Goal: Task Accomplishment & Management: Manage account settings

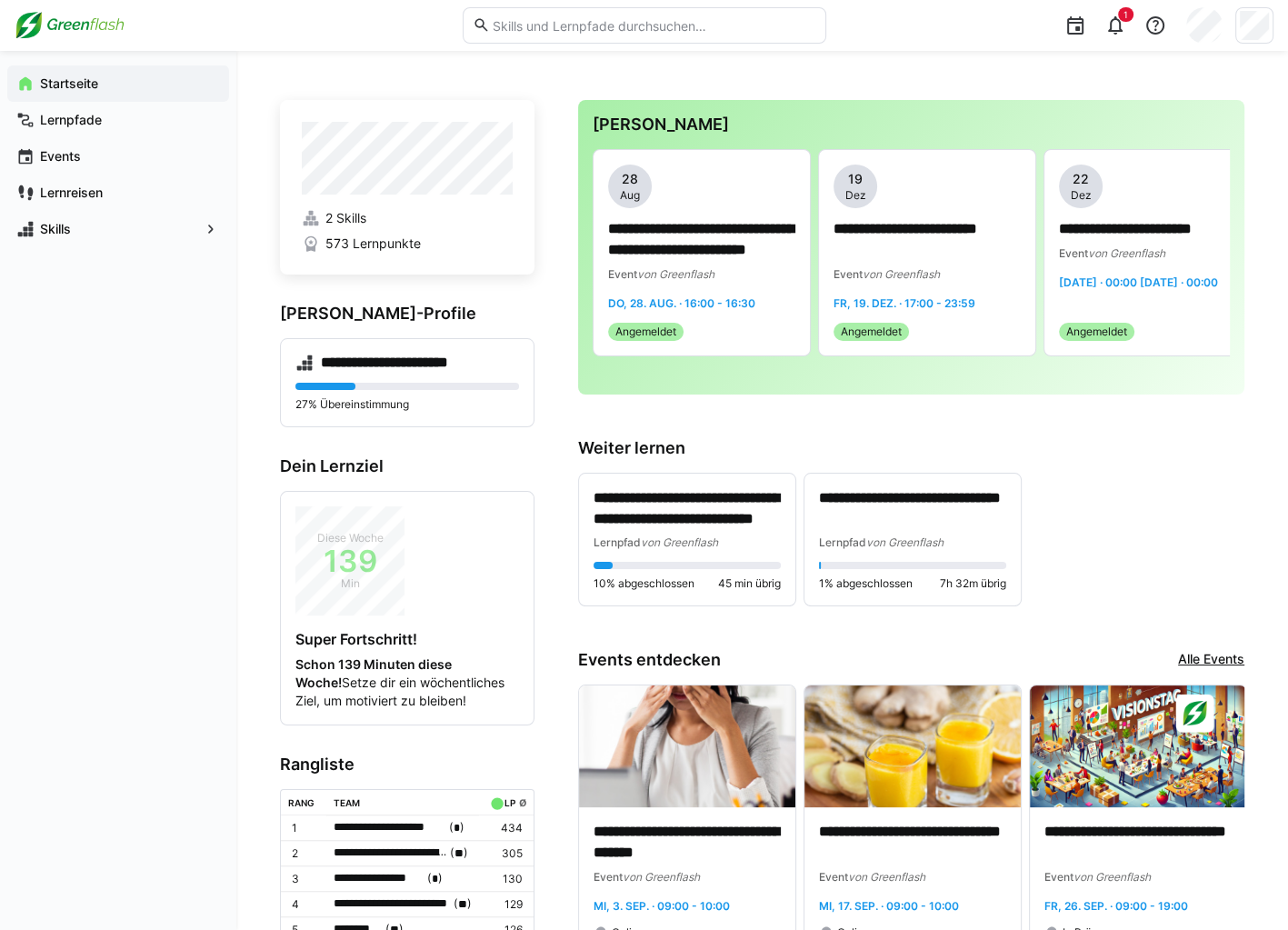
click at [1134, 28] on div "1" at bounding box center [1056, 25] width 435 height 51
click at [1119, 30] on eds-icon at bounding box center [1115, 25] width 21 height 21
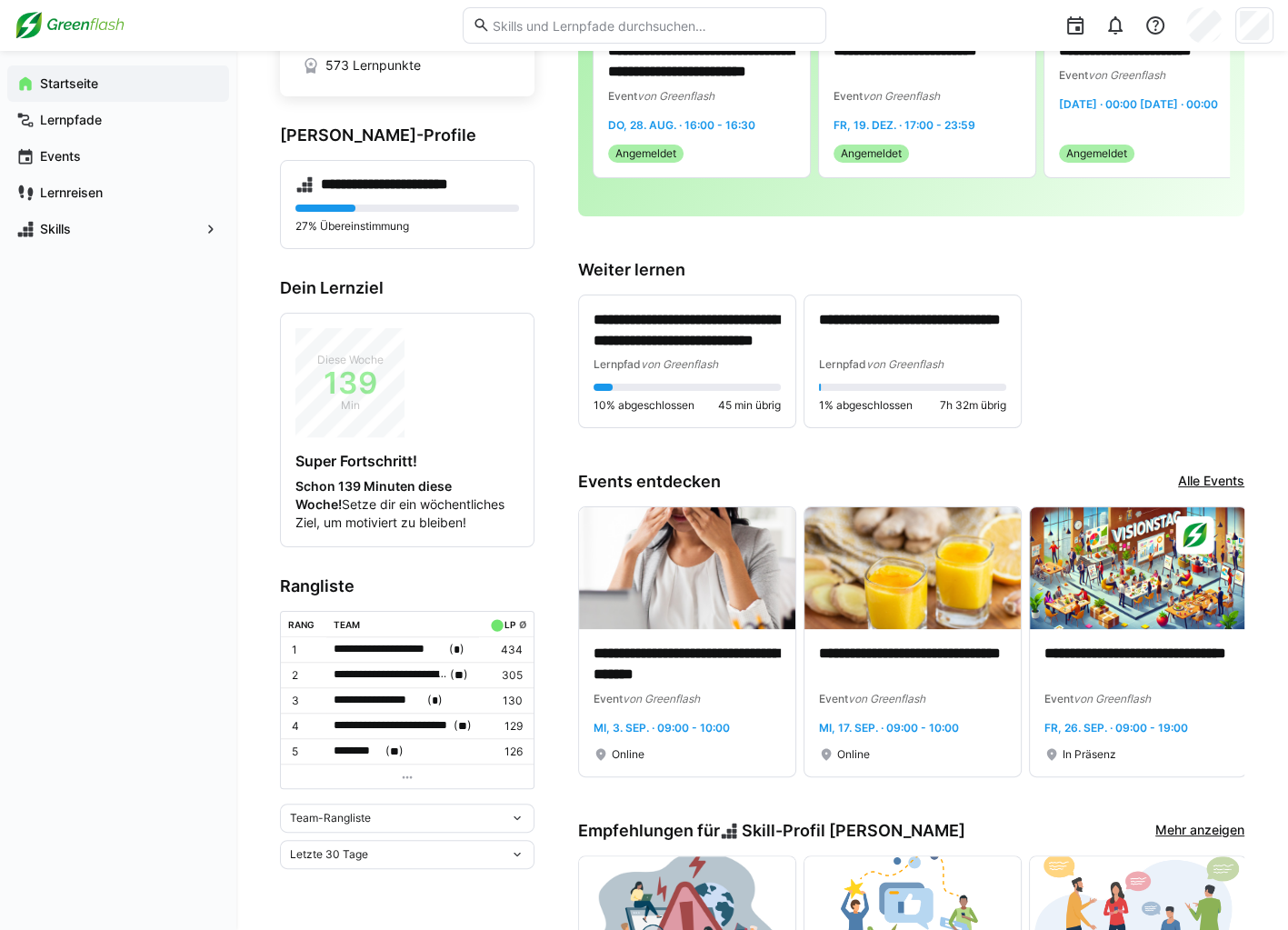
scroll to position [182, 0]
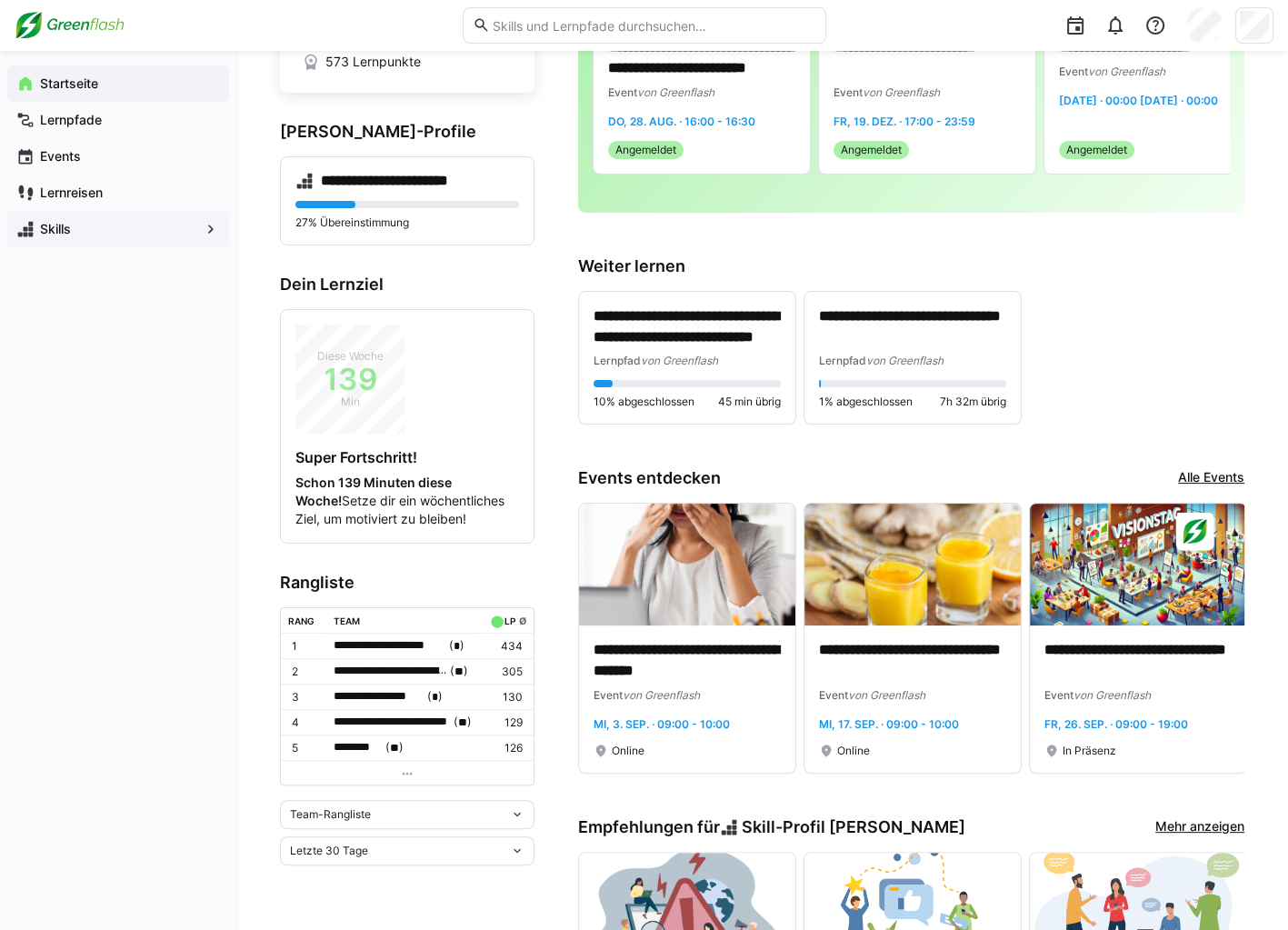
click at [84, 221] on span "Skills" at bounding box center [118, 230] width 162 height 19
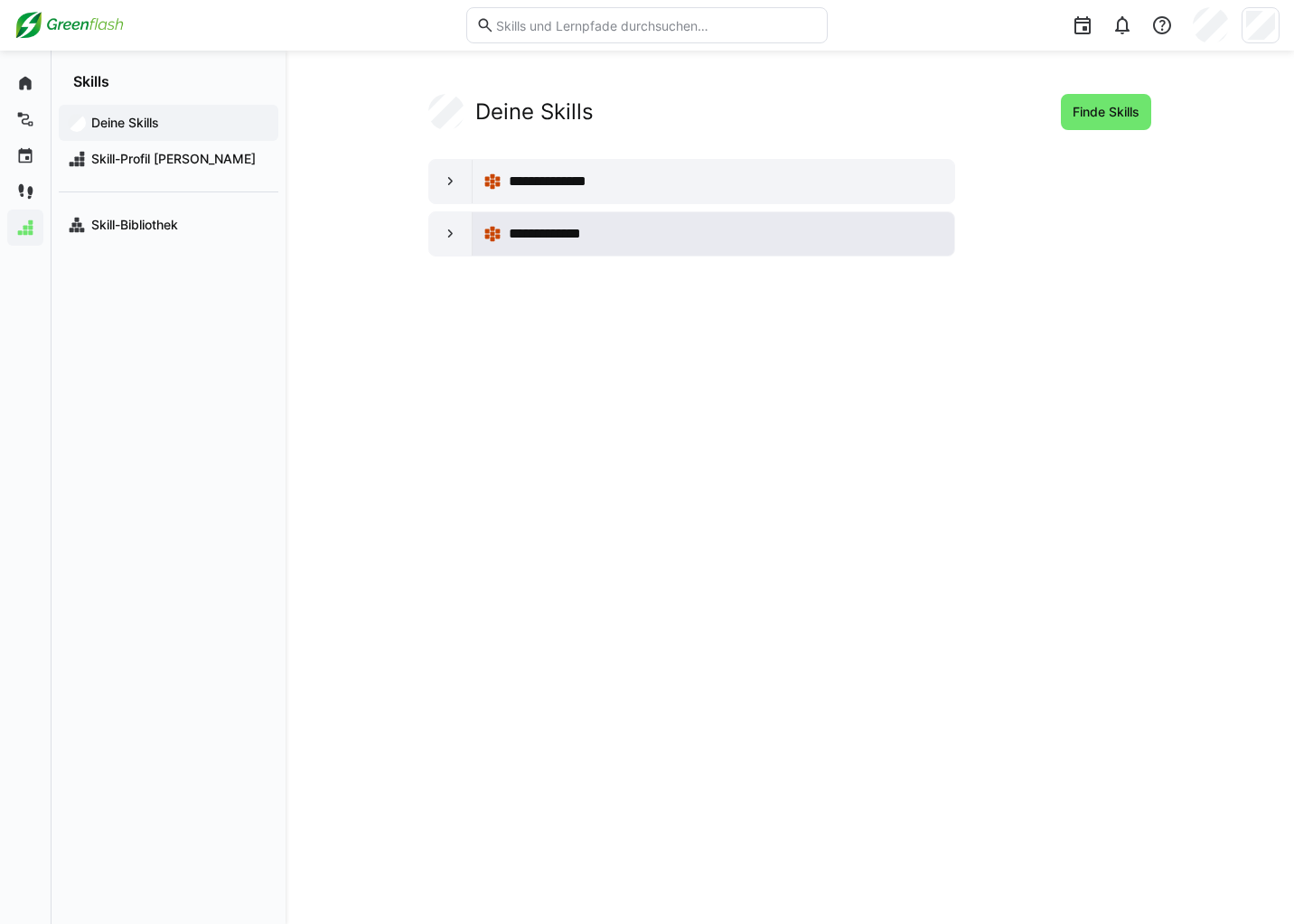
click at [655, 217] on div "**********" at bounding box center [714, 234] width 460 height 36
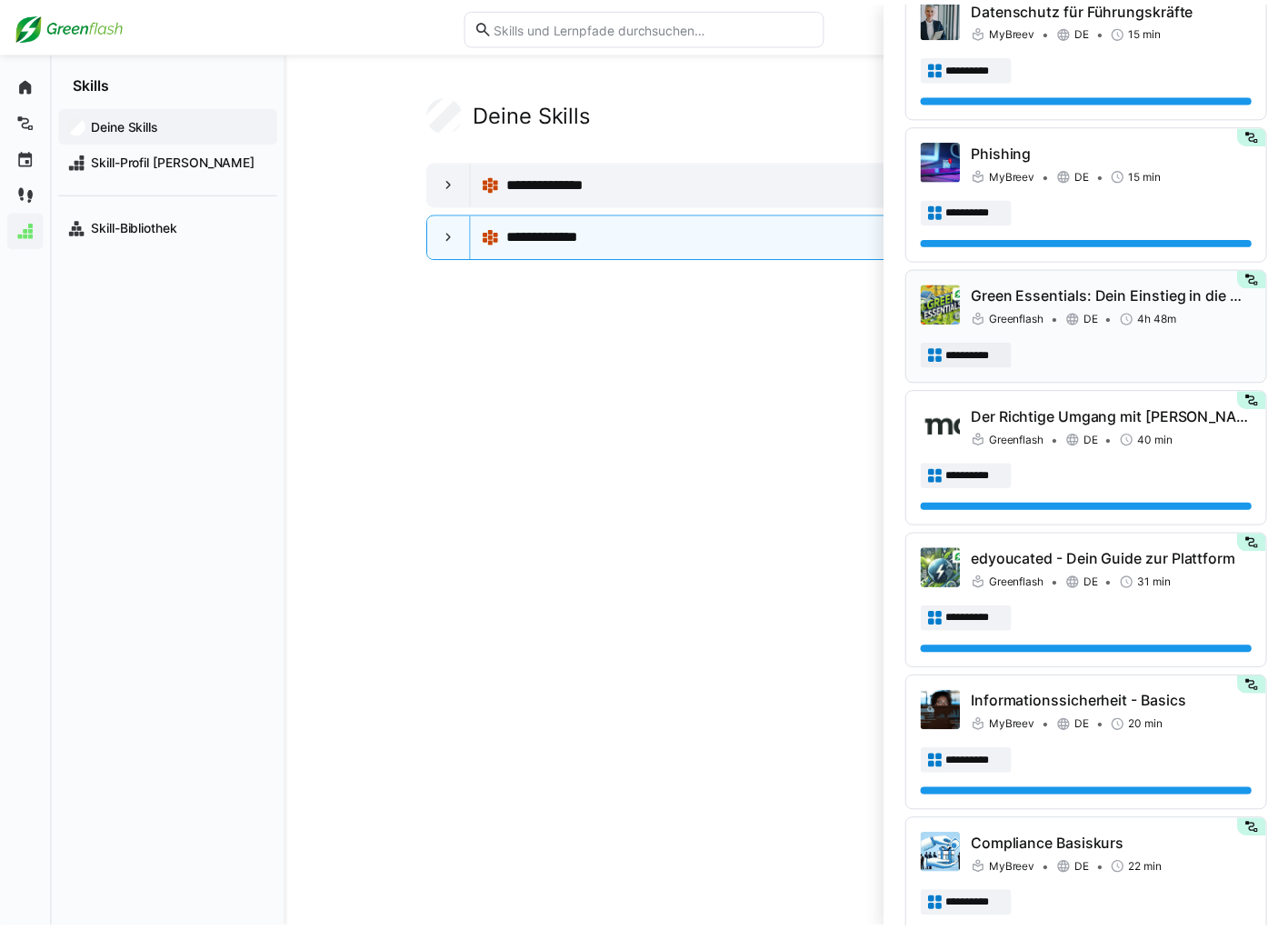
scroll to position [727, 0]
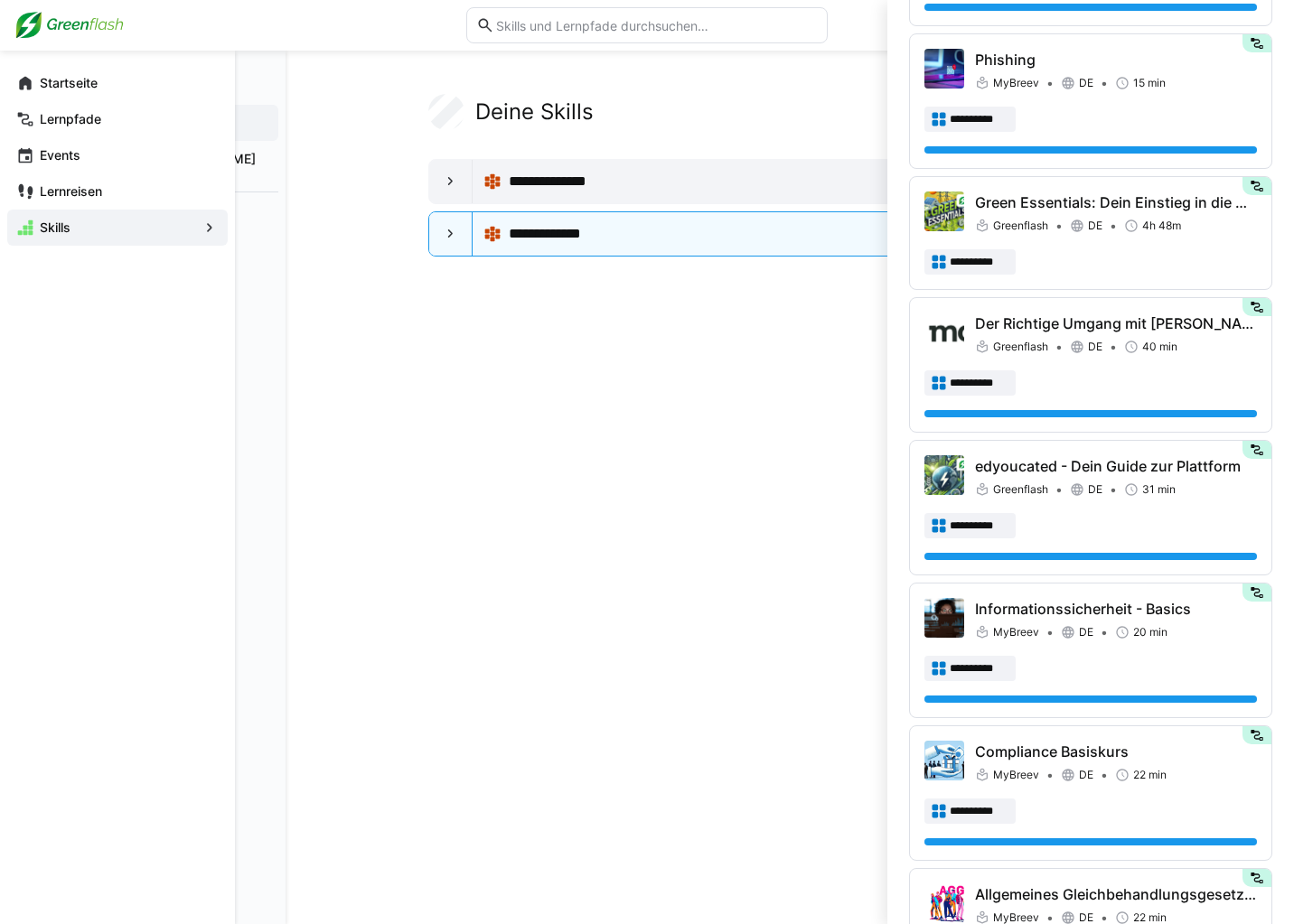
click at [27, 183] on eds-icon at bounding box center [26, 192] width 18 height 18
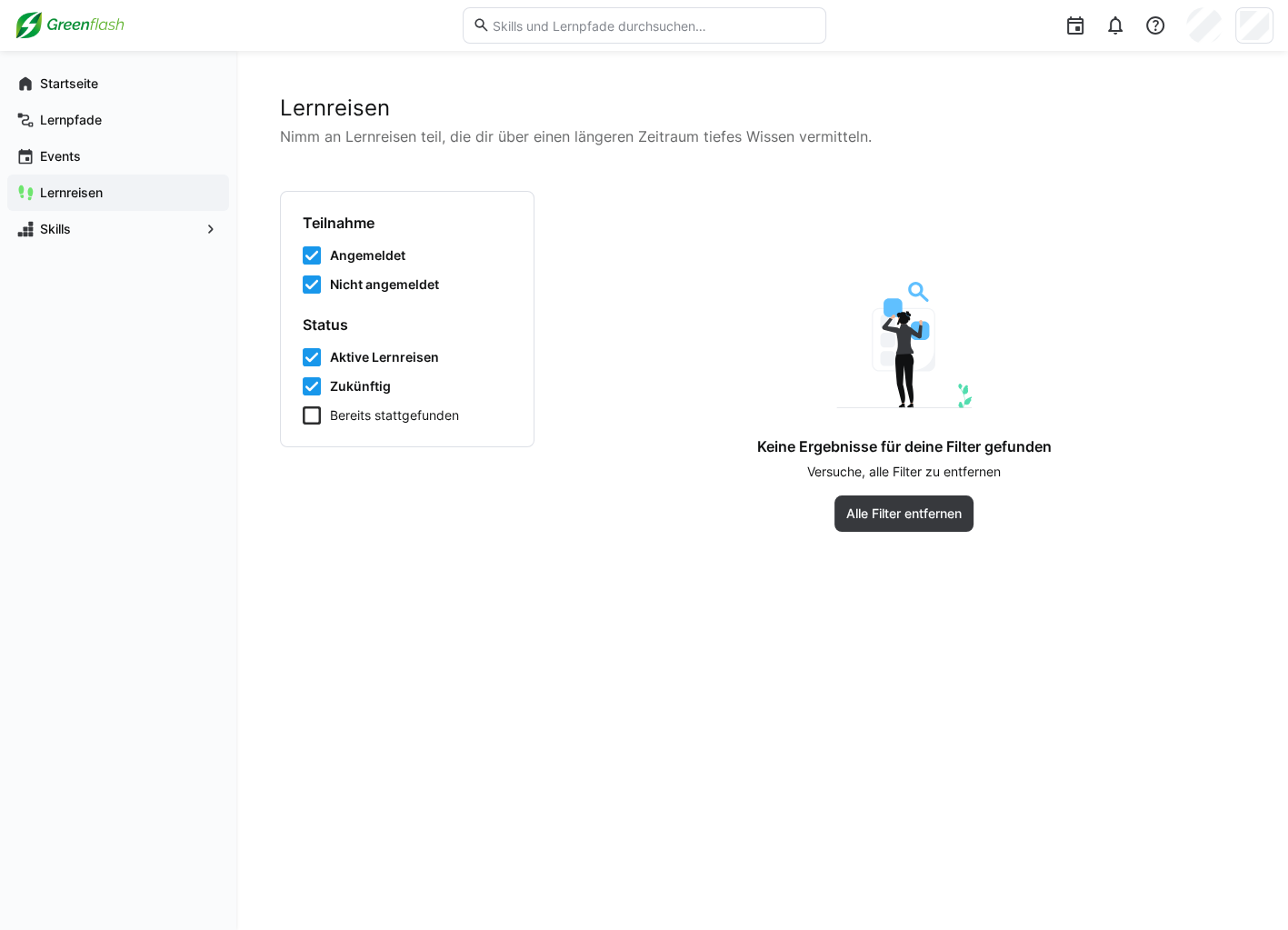
click at [383, 378] on span "Zukünftig" at bounding box center [361, 387] width 61 height 19
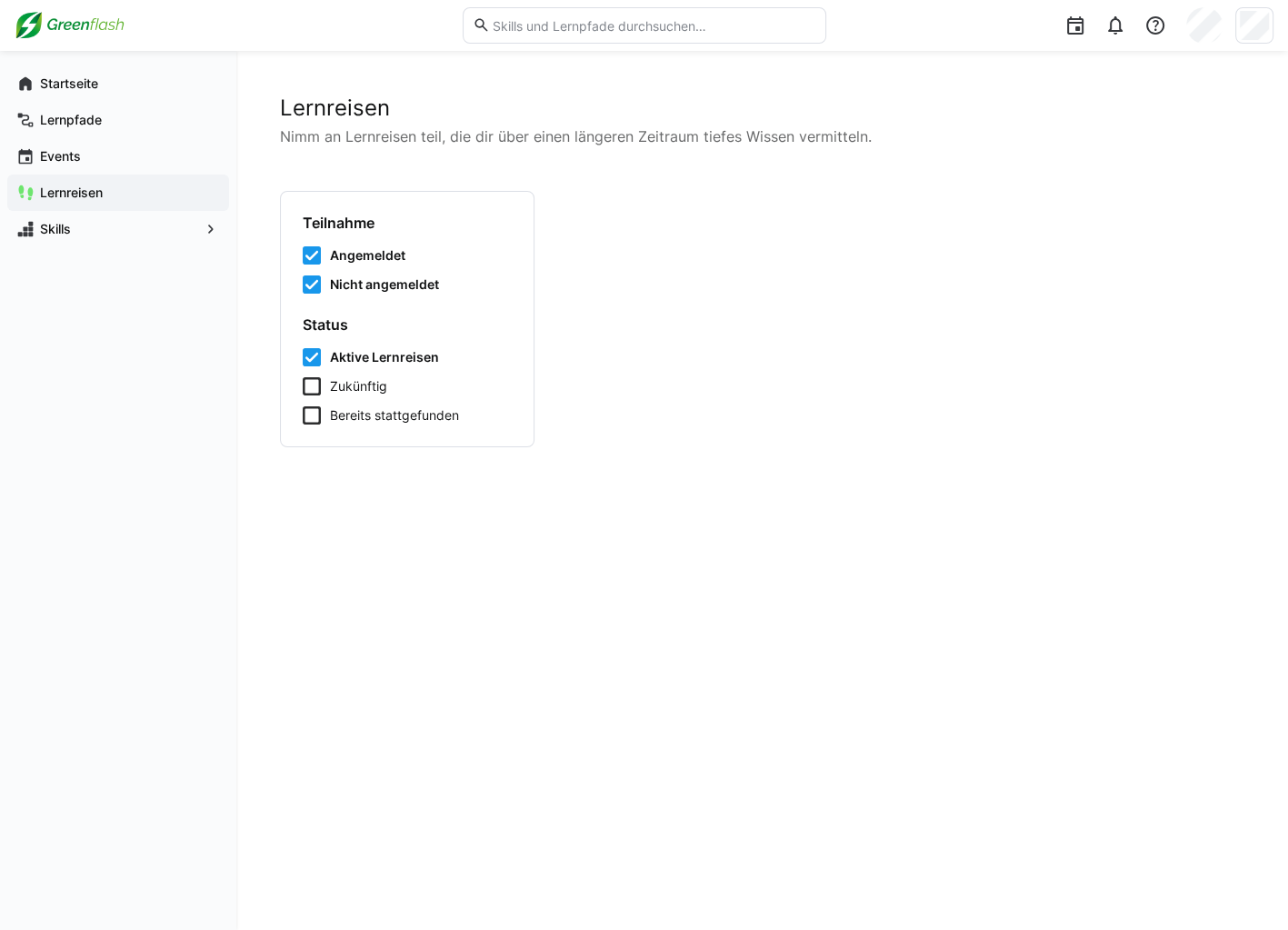
click at [382, 361] on span "Aktive Lernreisen" at bounding box center [384, 357] width 109 height 19
drag, startPoint x: 384, startPoint y: 296, endPoint x: 384, endPoint y: 286, distance: 10.0
click at [384, 294] on form "Teilnahme Angemeldet Nicht angemeldet Status Aktive Lernreisen Zukünftig Bereit…" at bounding box center [407, 319] width 209 height 211
click at [384, 285] on span "Nicht angemeldet" at bounding box center [384, 285] width 109 height 19
click at [385, 265] on div "Angemeldet Nicht angemeldet" at bounding box center [407, 270] width 209 height 47
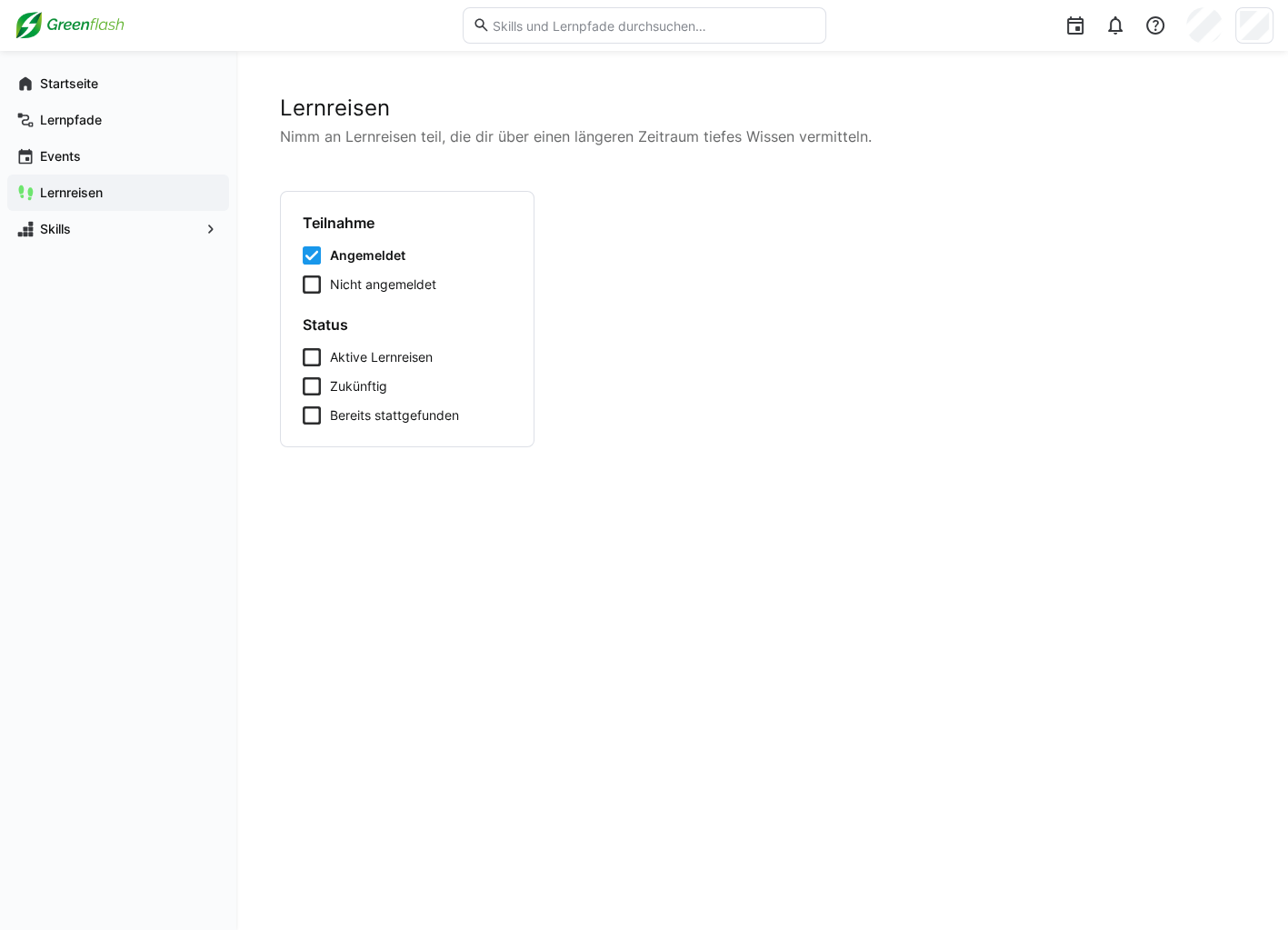
click at [390, 253] on span "Angemeldet" at bounding box center [367, 256] width 75 height 19
